Goal: Transaction & Acquisition: Register for event/course

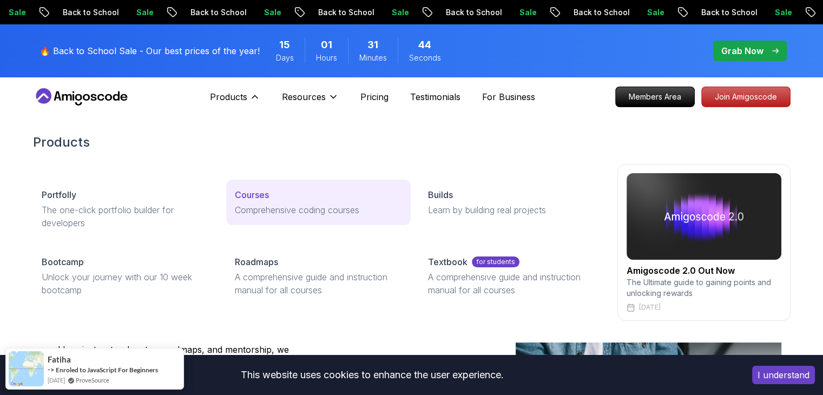
click at [254, 195] on p "Courses" at bounding box center [252, 194] width 34 height 13
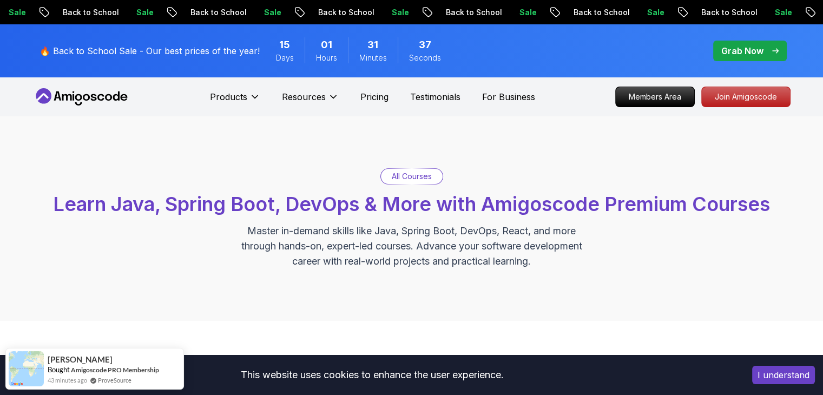
click at [409, 178] on p "All Courses" at bounding box center [412, 176] width 40 height 11
click at [473, 252] on p "Master in-demand skills like Java, Spring Boot, DevOps, React, and more through…" at bounding box center [412, 246] width 364 height 45
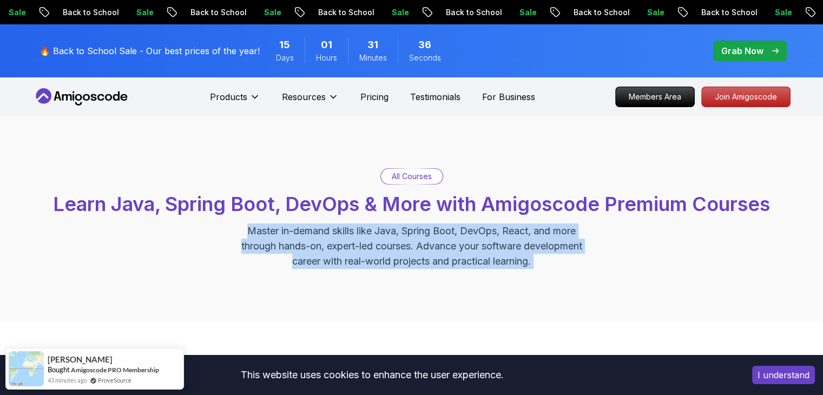
click at [473, 252] on p "Master in-demand skills like Java, Spring Boot, DevOps, React, and more through…" at bounding box center [412, 246] width 364 height 45
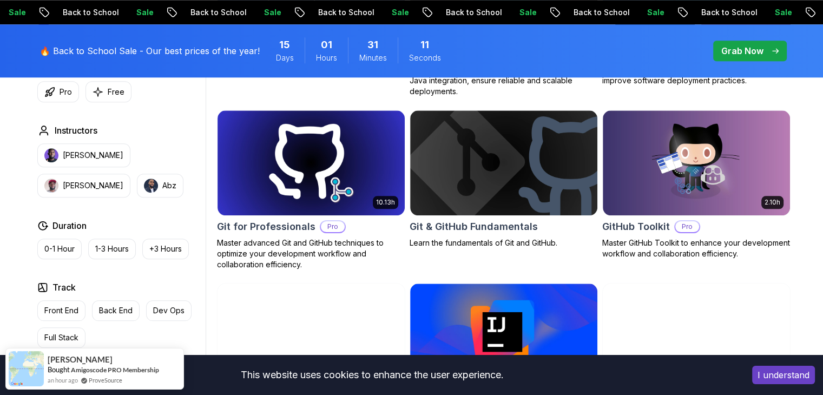
scroll to position [1168, 0]
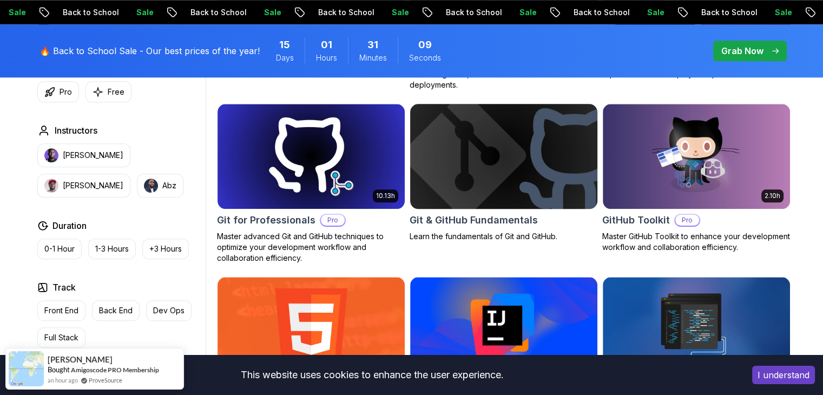
click at [536, 146] on img at bounding box center [503, 156] width 196 height 110
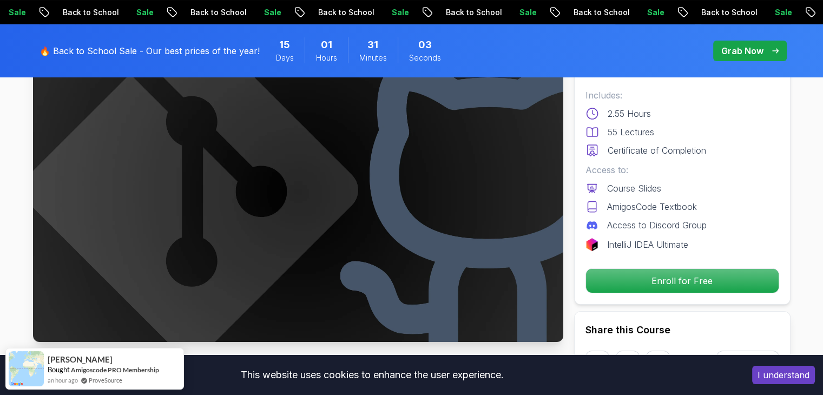
scroll to position [103, 0]
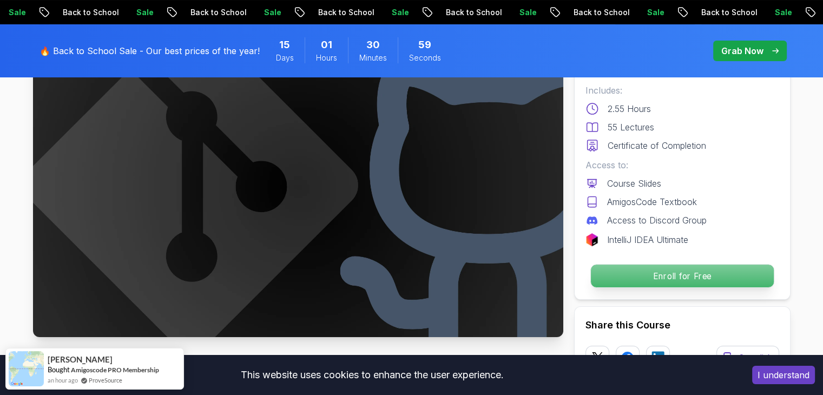
click at [639, 281] on p "Enroll for Free" at bounding box center [681, 276] width 183 height 23
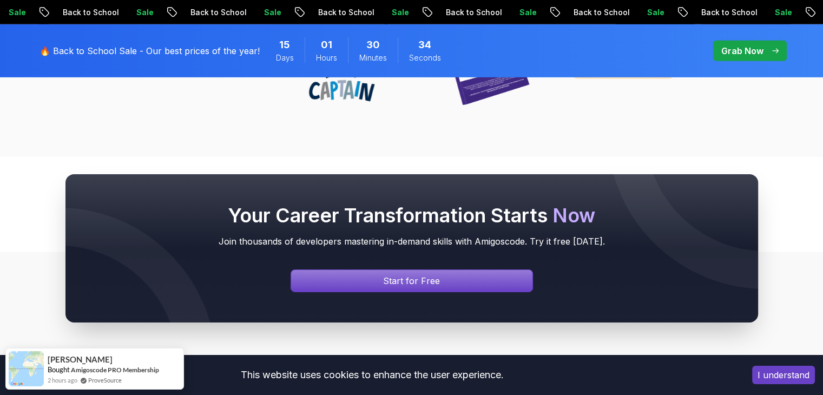
scroll to position [3500, 0]
